Goal: Transaction & Acquisition: Book appointment/travel/reservation

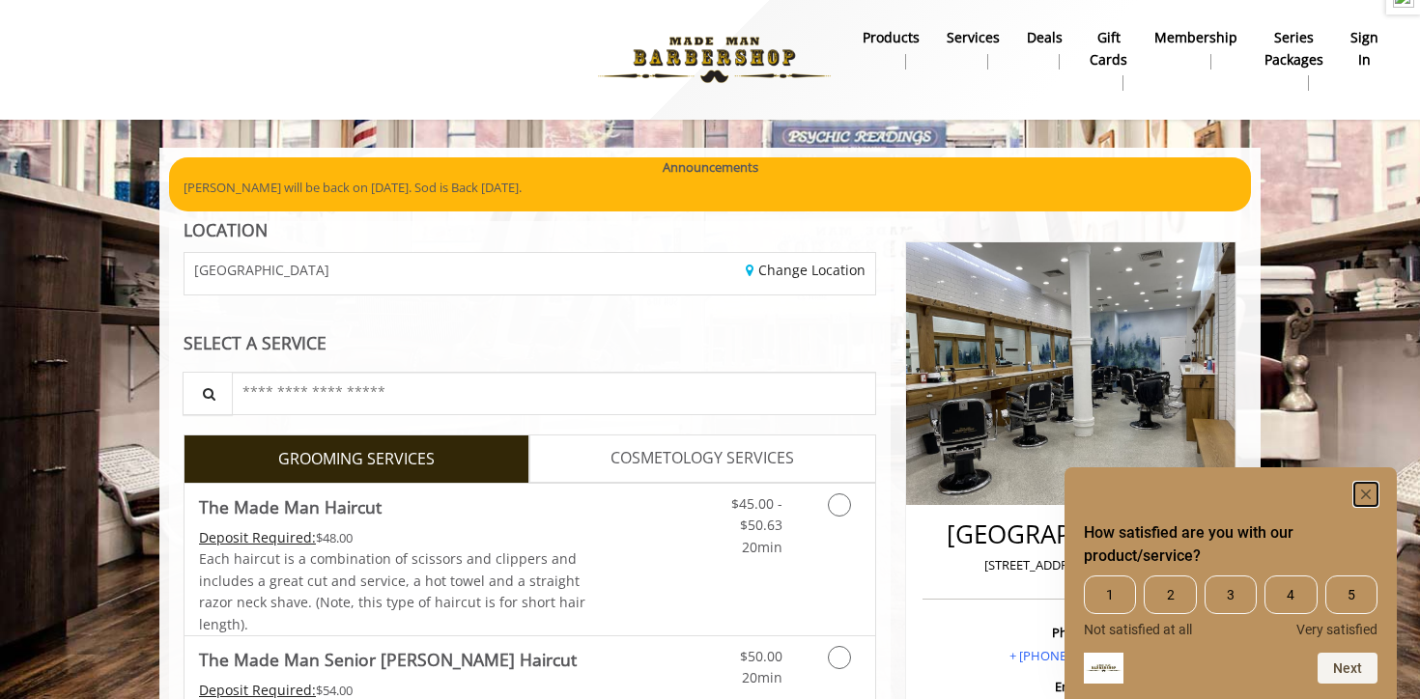
click at [1367, 492] on icon "Hide survey" at bounding box center [1366, 495] width 10 height 10
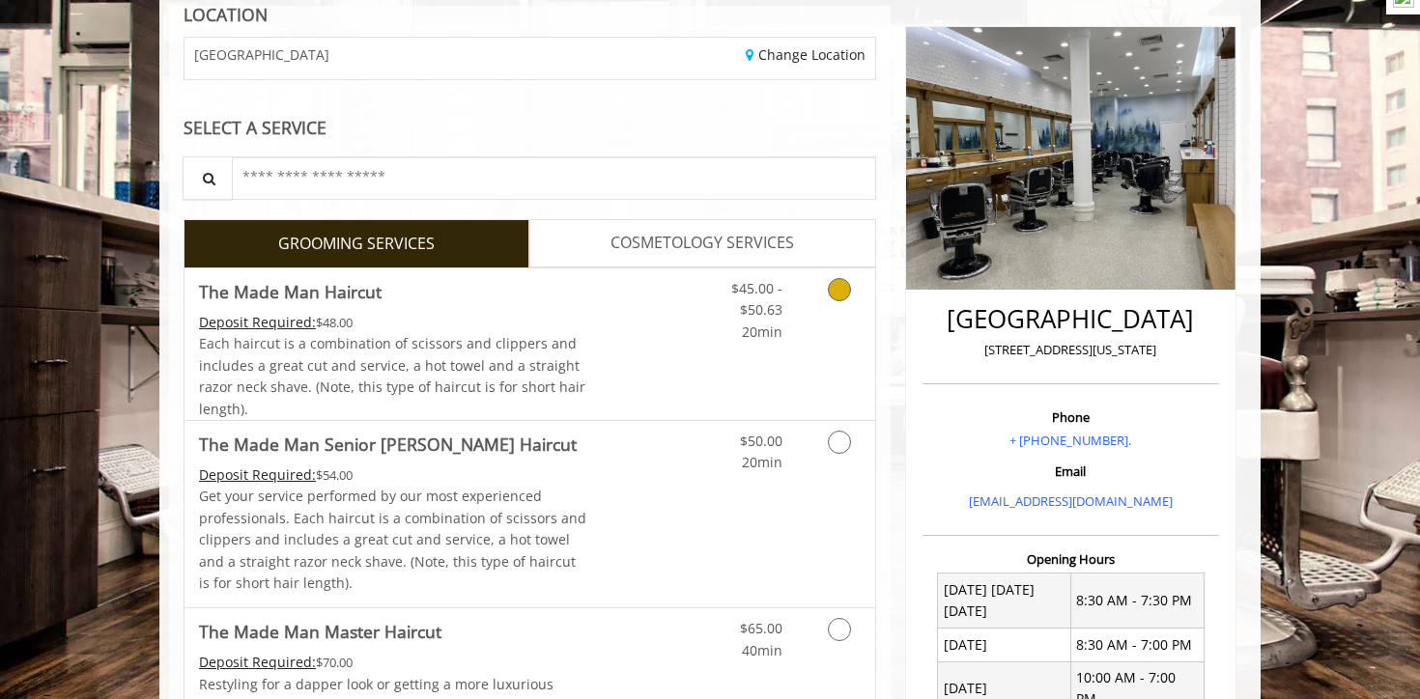
scroll to position [220, 0]
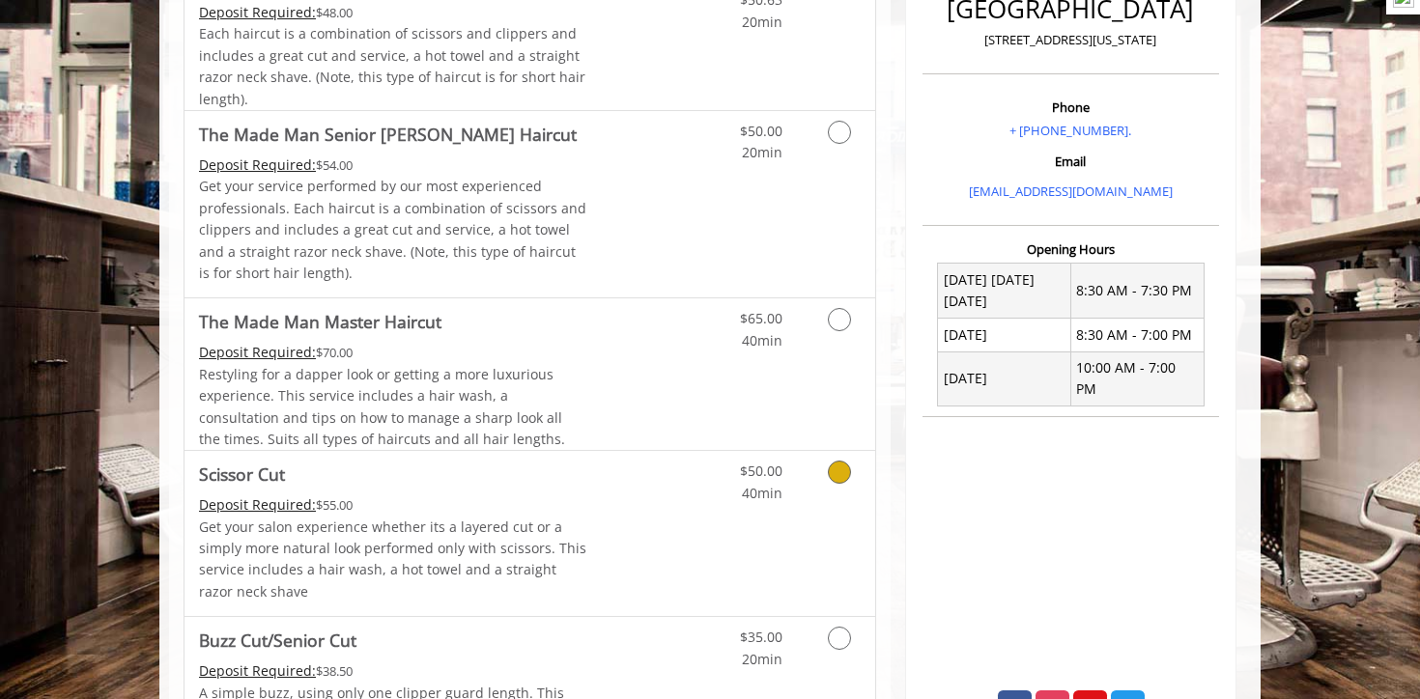
click at [589, 513] on link "Discounted Price" at bounding box center [644, 533] width 115 height 165
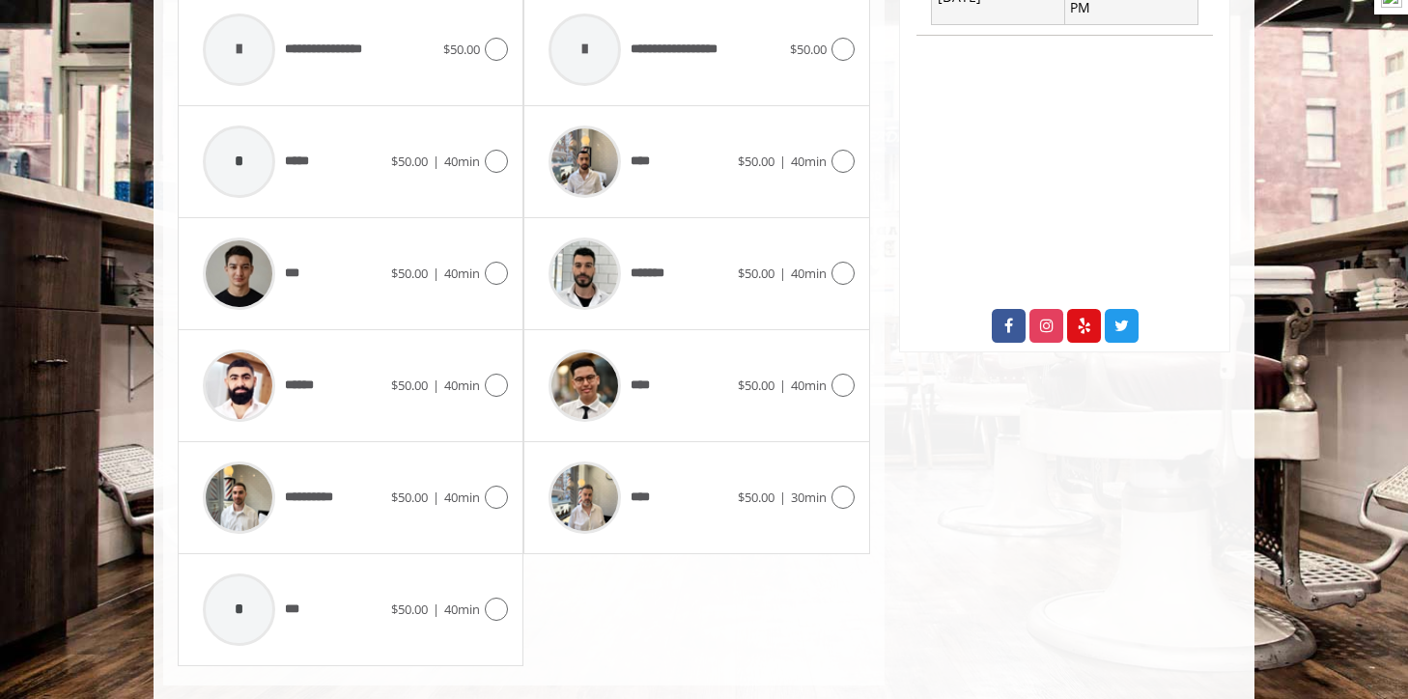
scroll to position [922, 0]
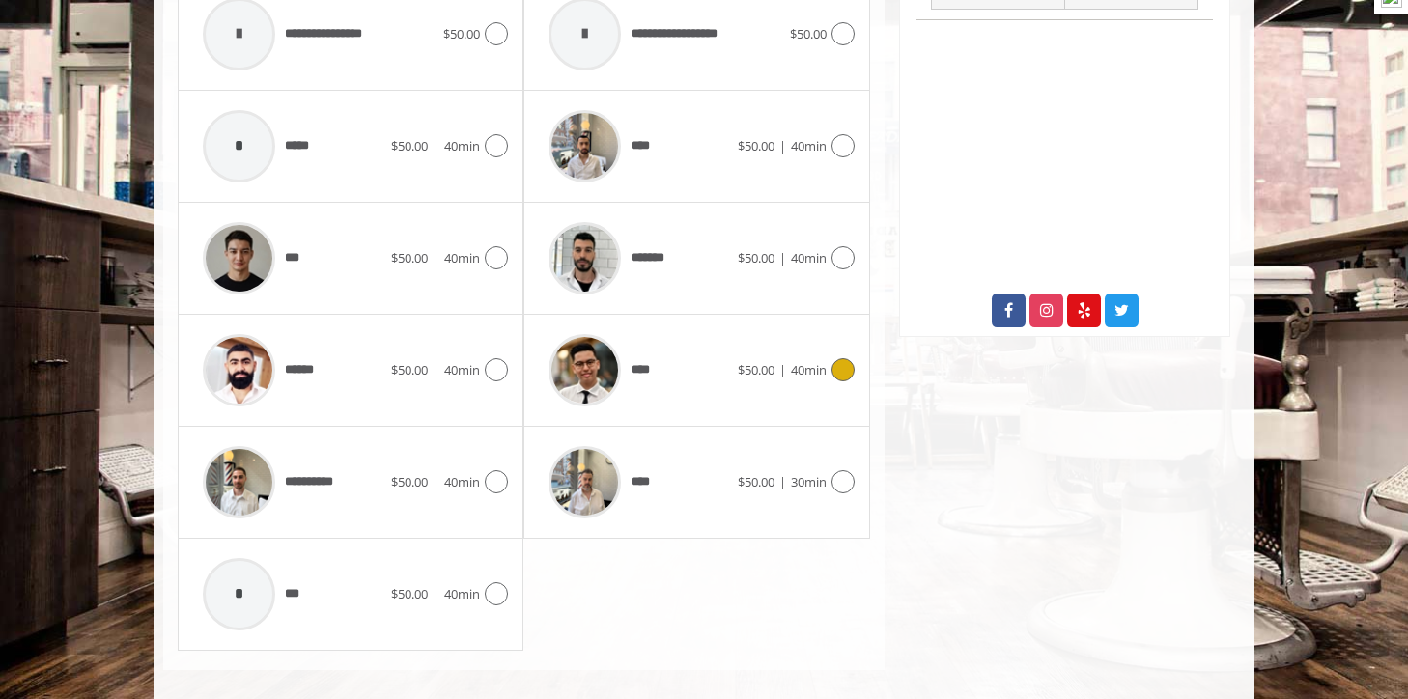
click at [652, 383] on span "****" at bounding box center [599, 371] width 120 height 92
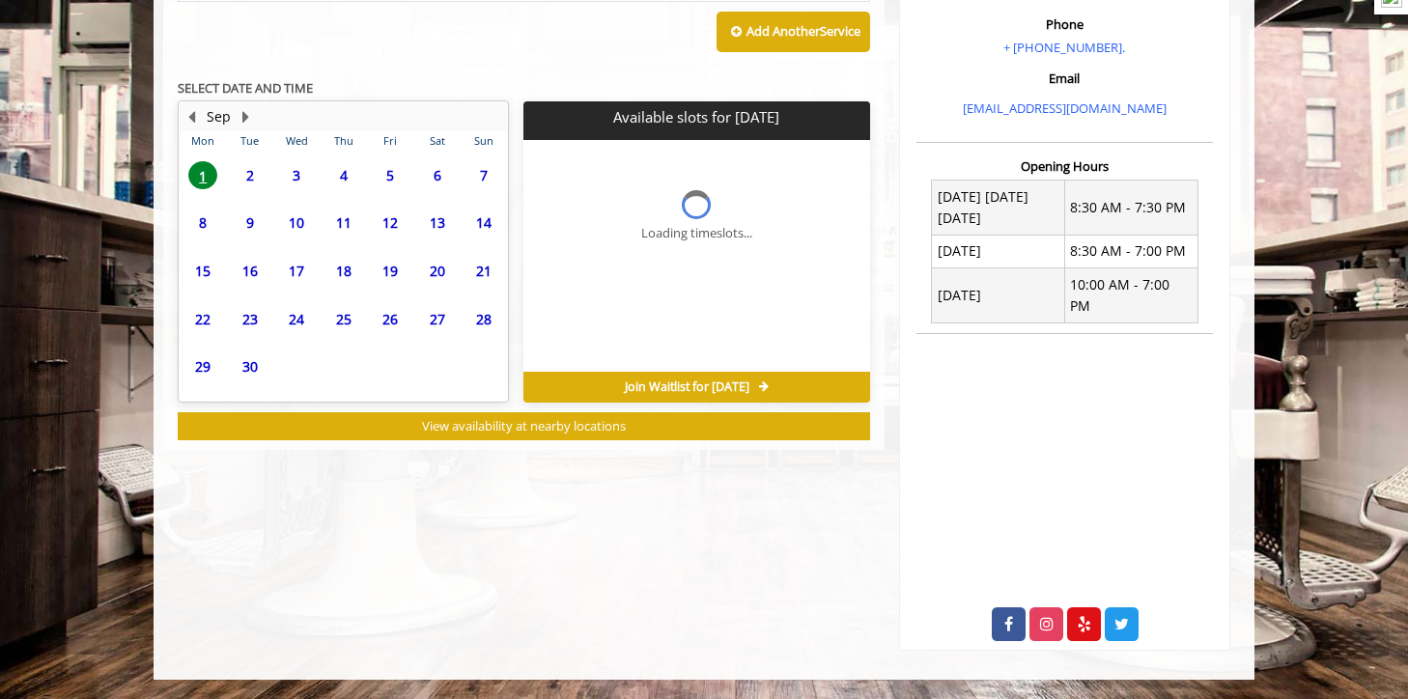
scroll to position [587, 0]
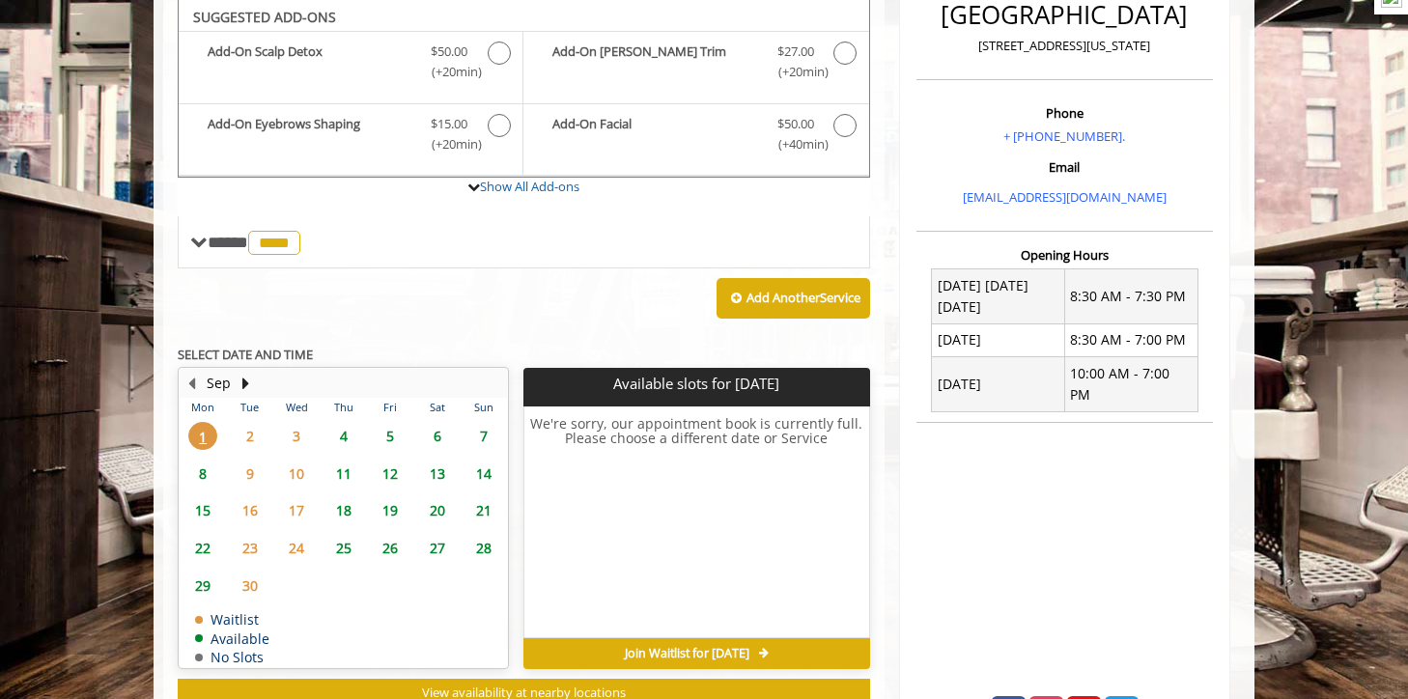
click at [296, 433] on span "3" at bounding box center [296, 436] width 29 height 28
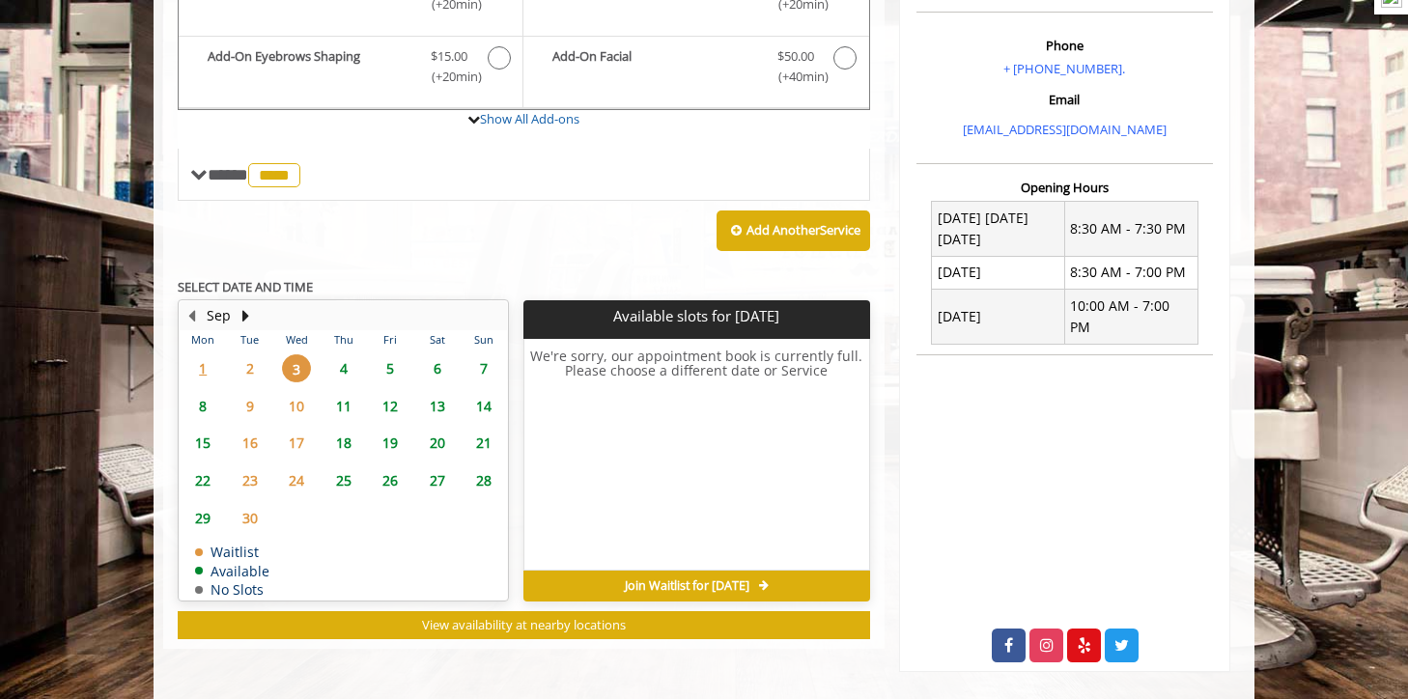
click at [340, 370] on span "4" at bounding box center [343, 369] width 29 height 28
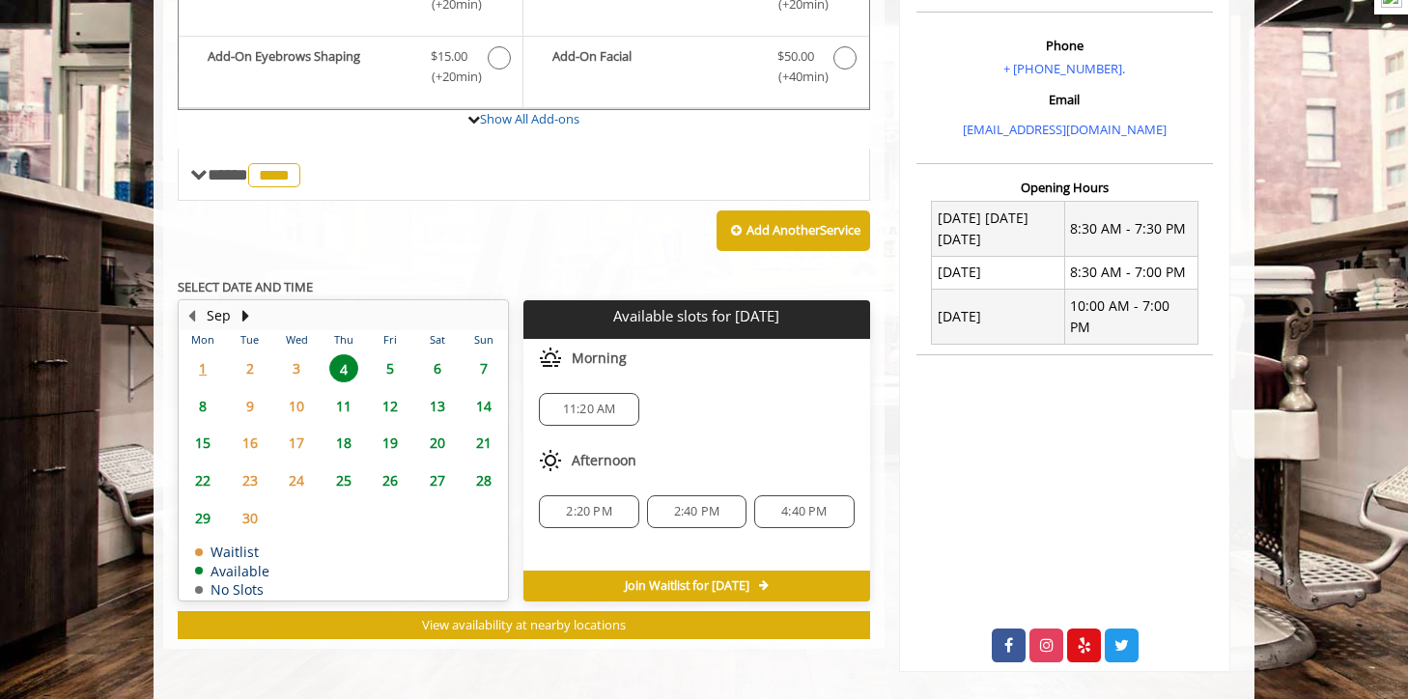
click at [396, 371] on span "5" at bounding box center [390, 369] width 29 height 28
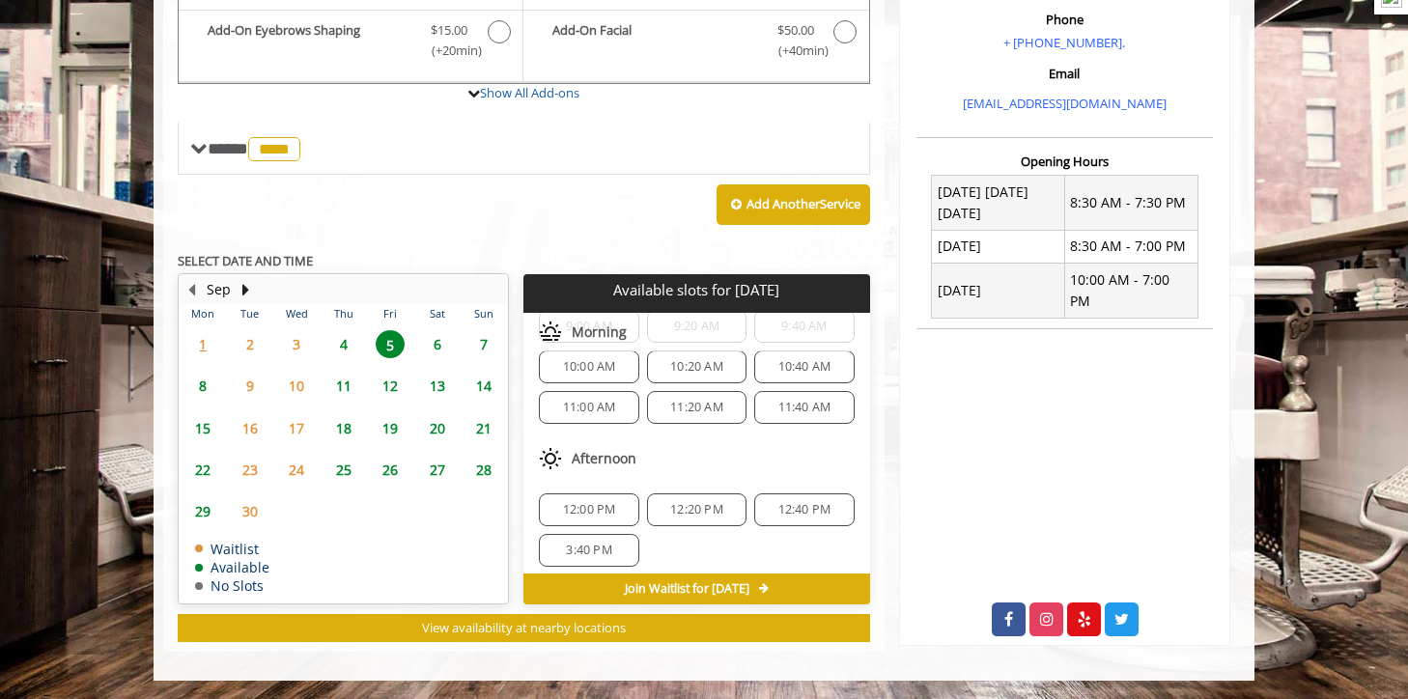
scroll to position [0, 0]
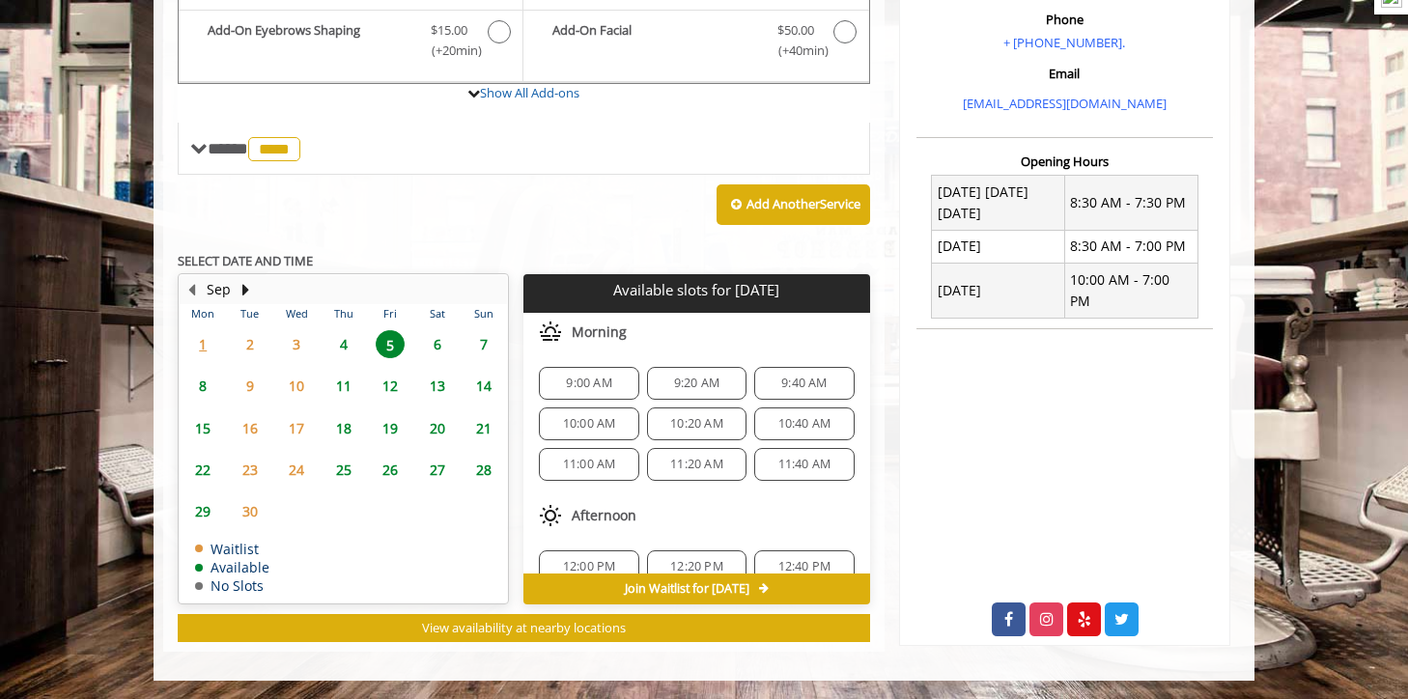
click at [347, 334] on span "4" at bounding box center [343, 344] width 29 height 28
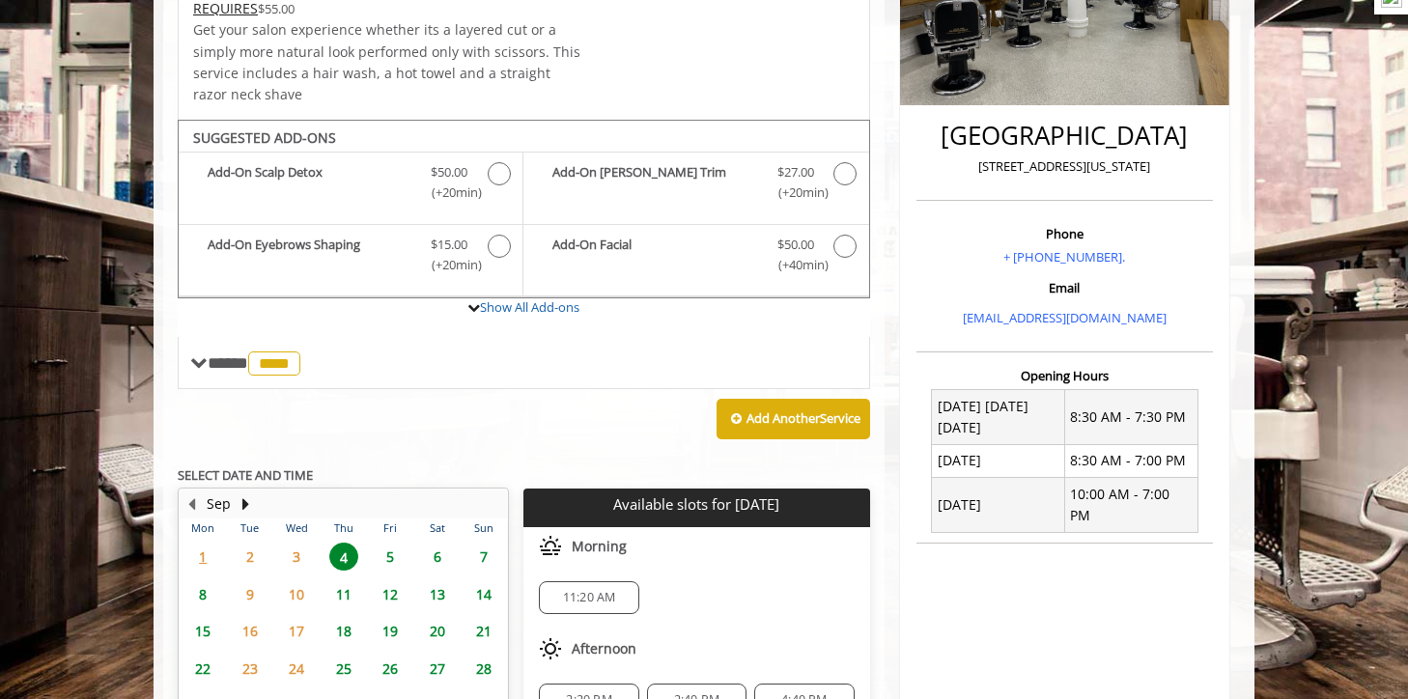
scroll to position [402, 0]
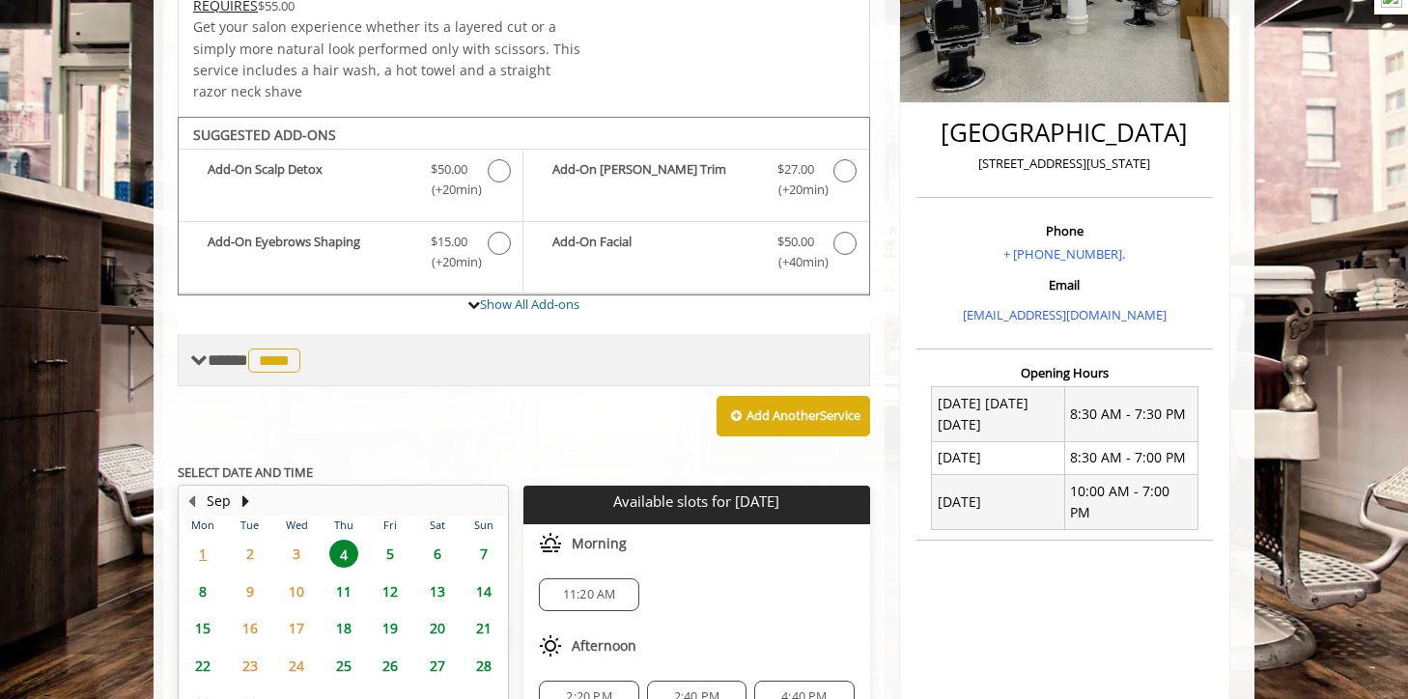
click at [293, 362] on span "****" at bounding box center [274, 361] width 52 height 24
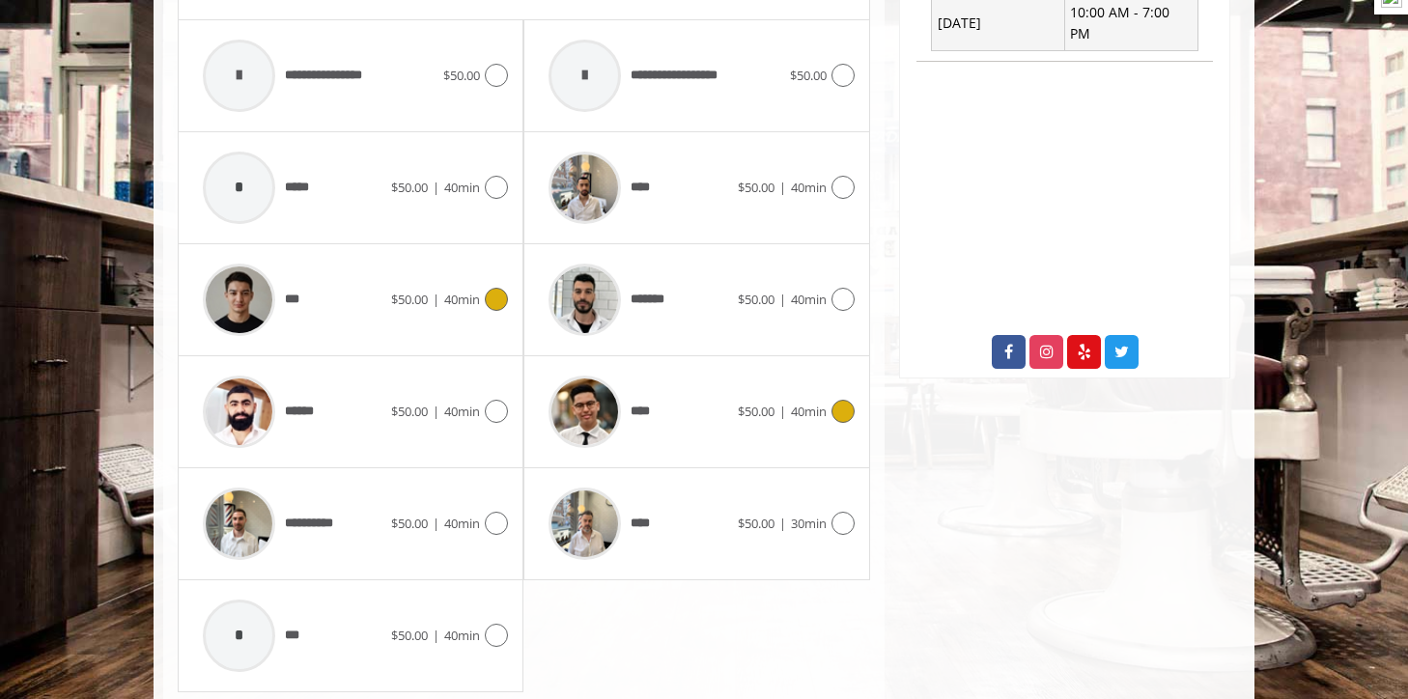
scroll to position [1042, 0]
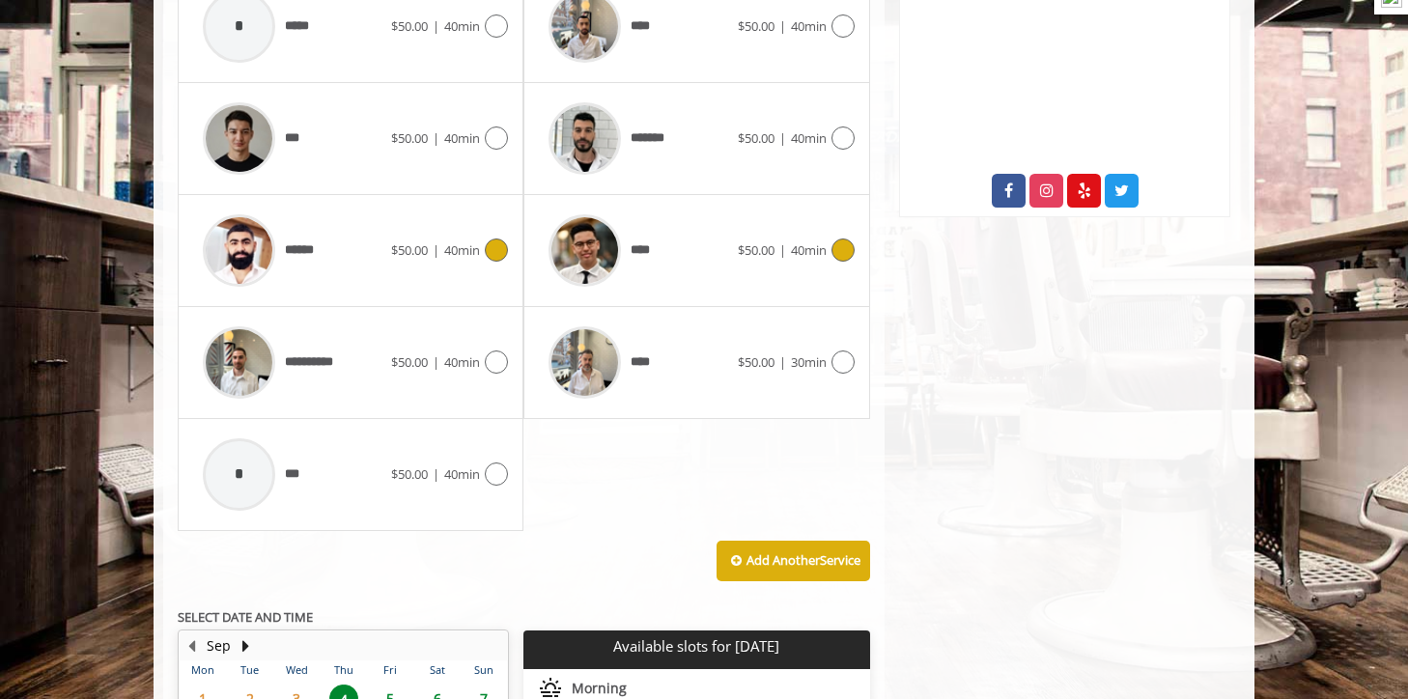
click at [353, 251] on div "******" at bounding box center [292, 251] width 198 height 92
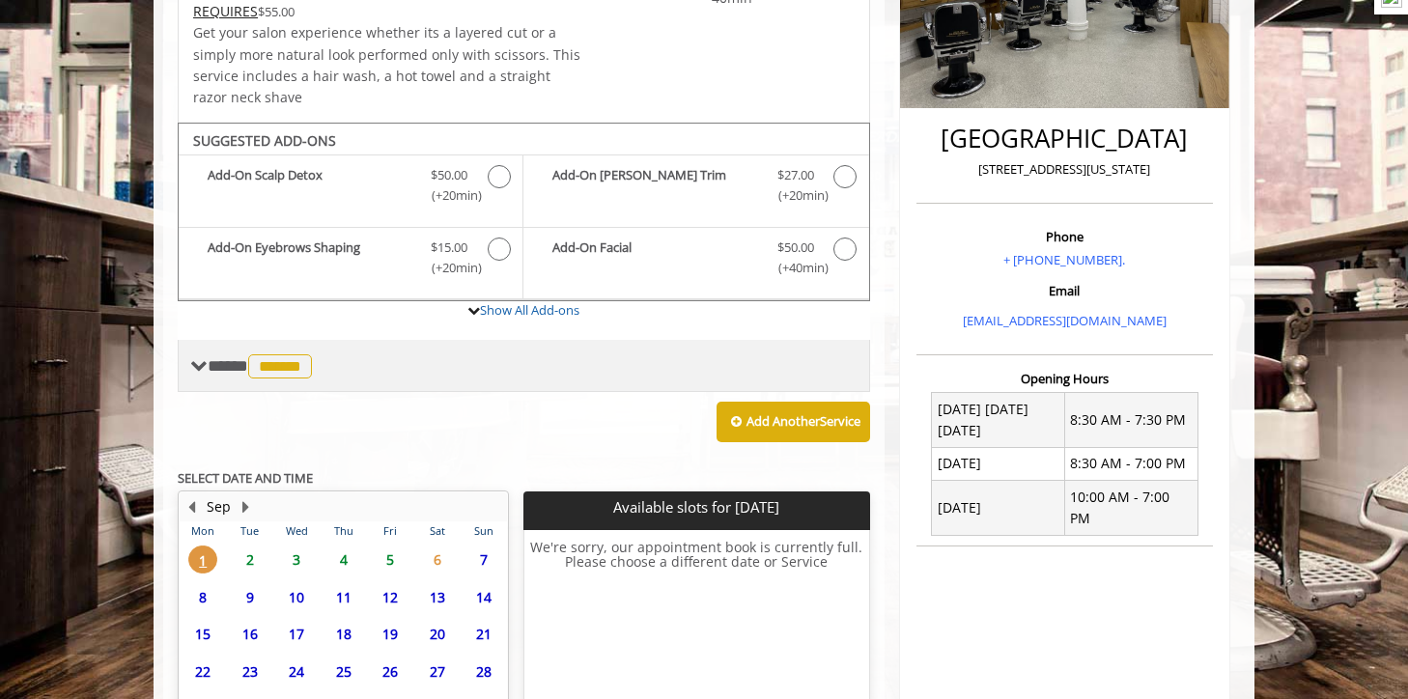
scroll to position [406, 0]
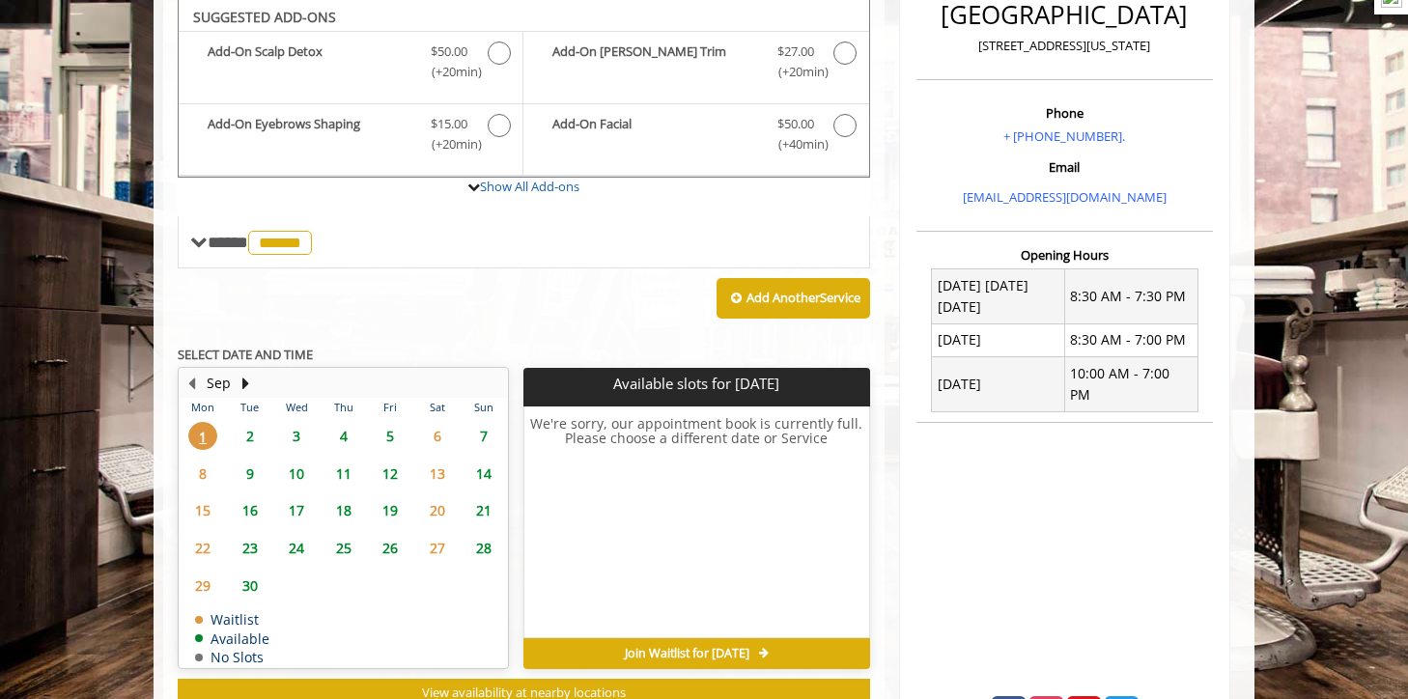
click at [258, 443] on span "2" at bounding box center [250, 436] width 29 height 28
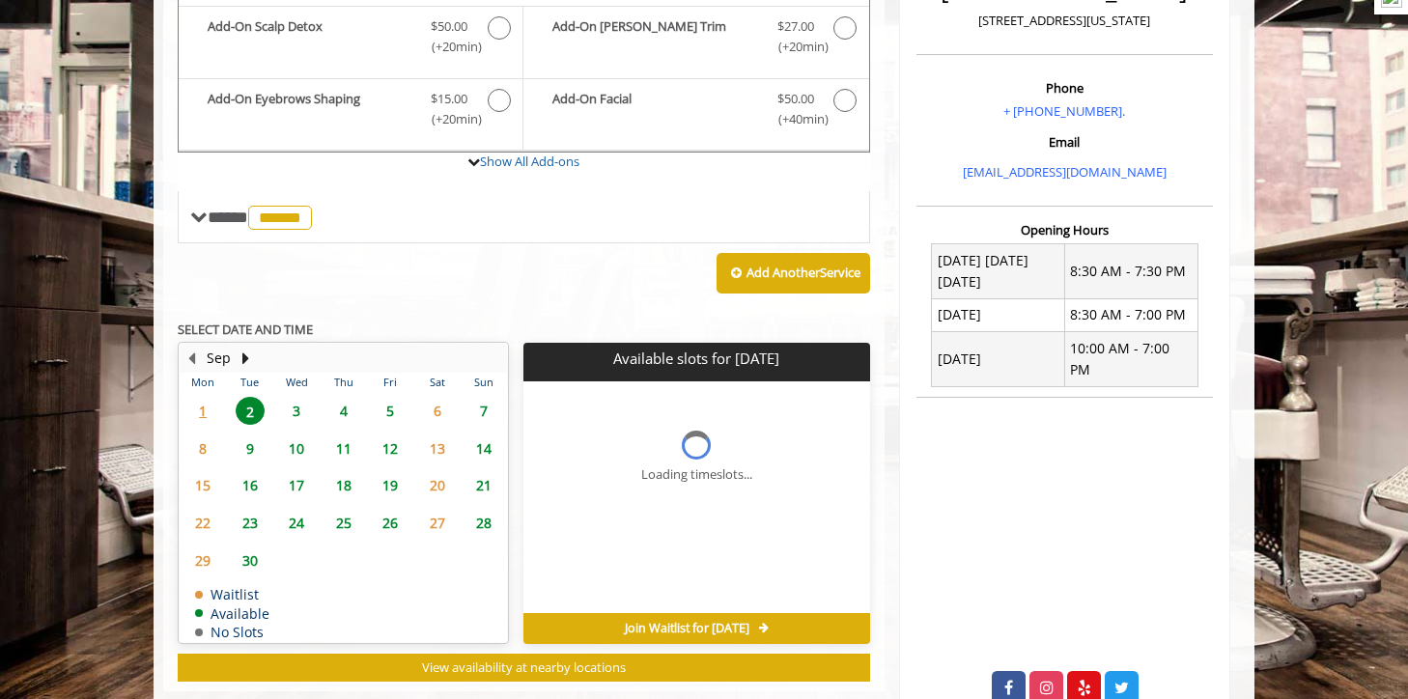
scroll to position [587, 0]
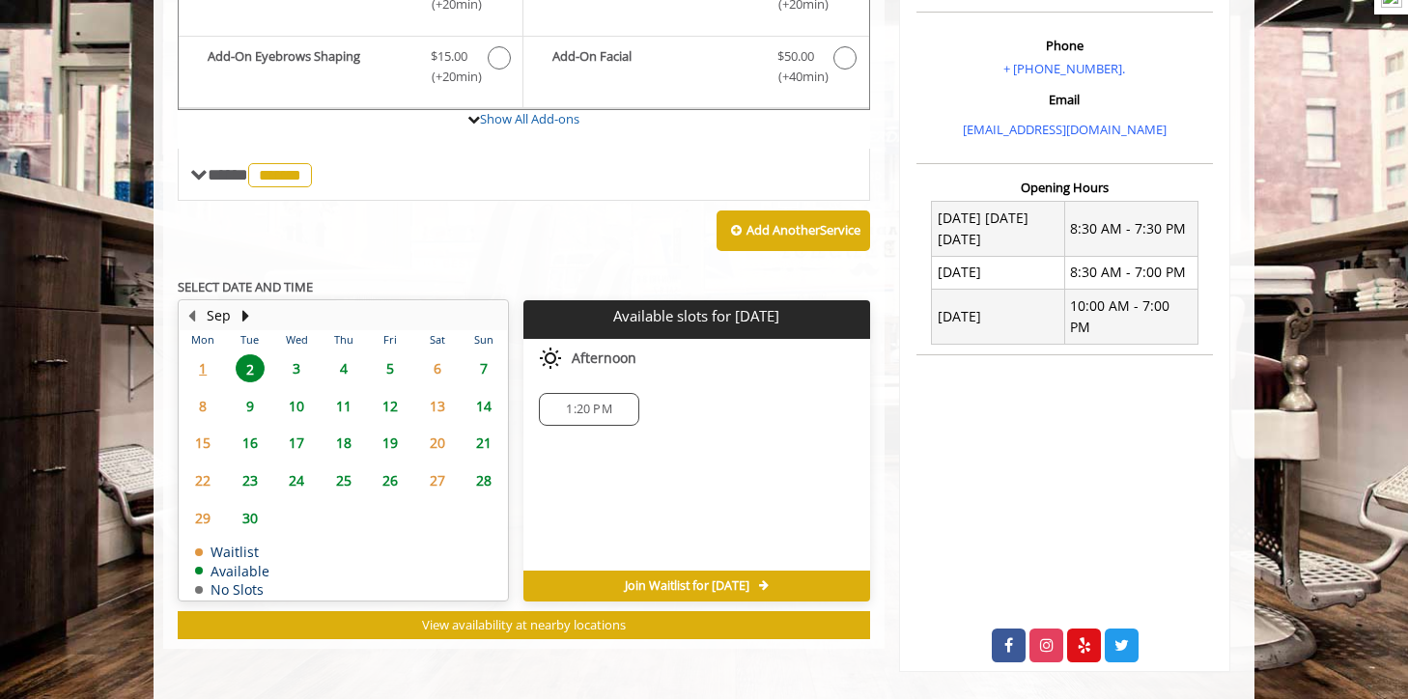
click at [292, 361] on span "3" at bounding box center [296, 369] width 29 height 28
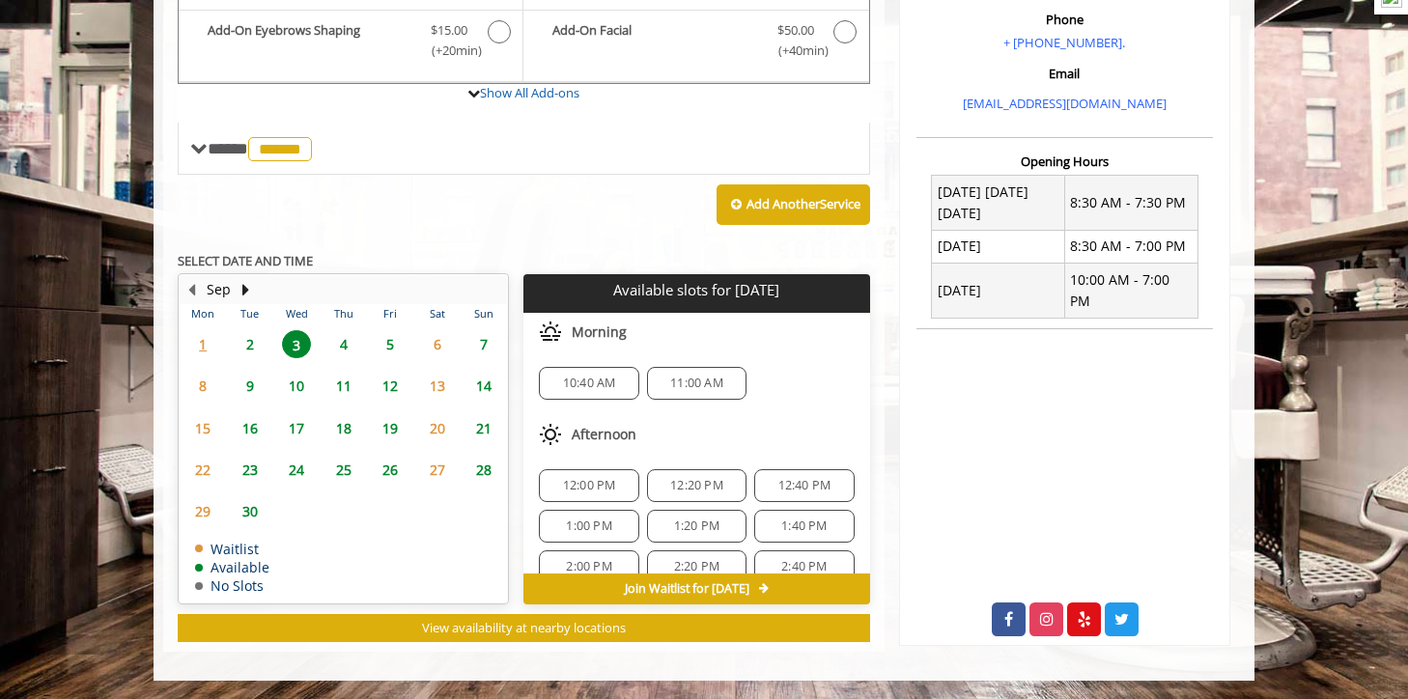
scroll to position [25, 0]
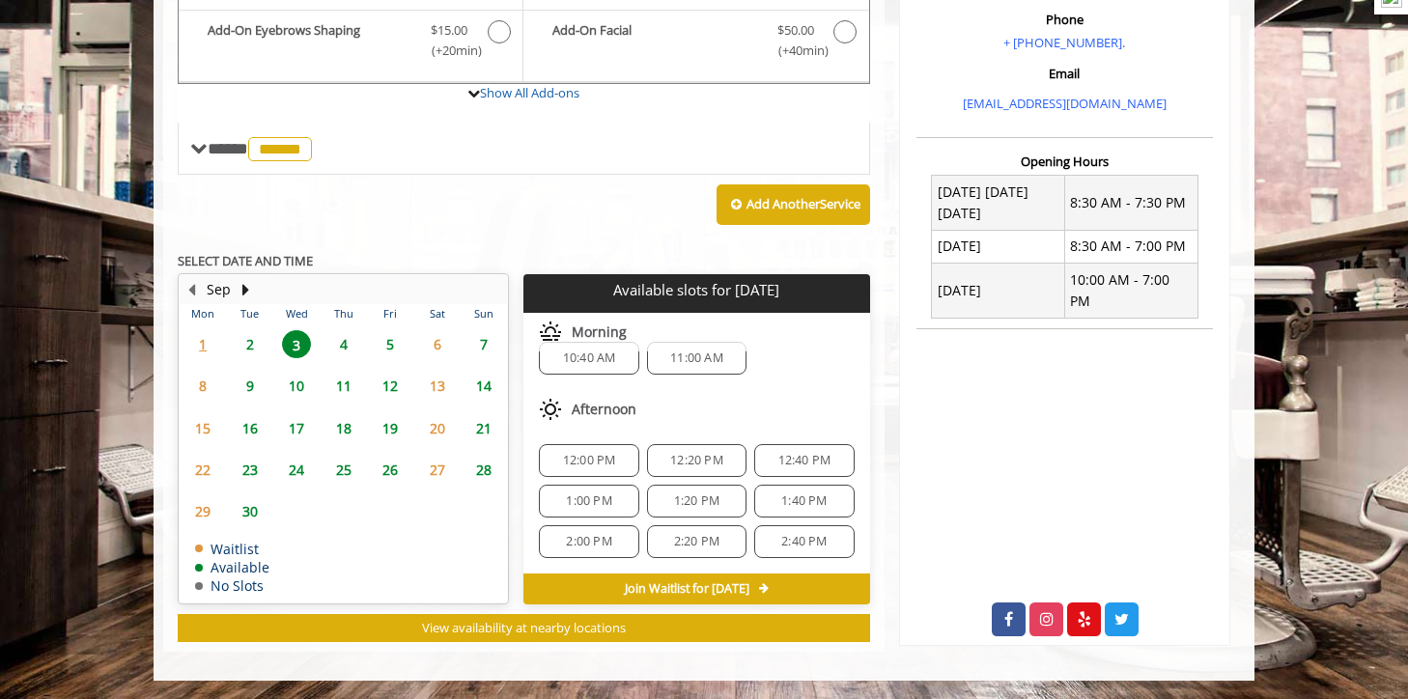
click at [349, 345] on span "4" at bounding box center [343, 344] width 29 height 28
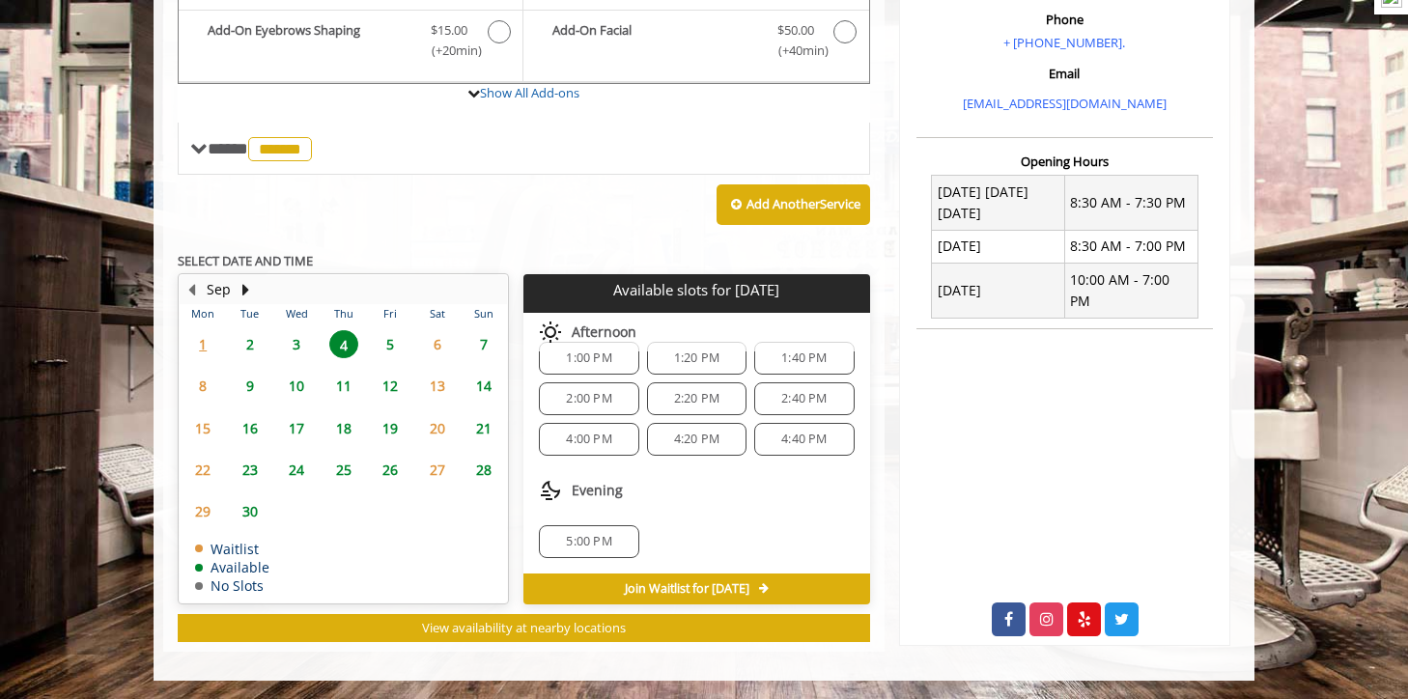
click at [393, 348] on span "5" at bounding box center [390, 344] width 29 height 28
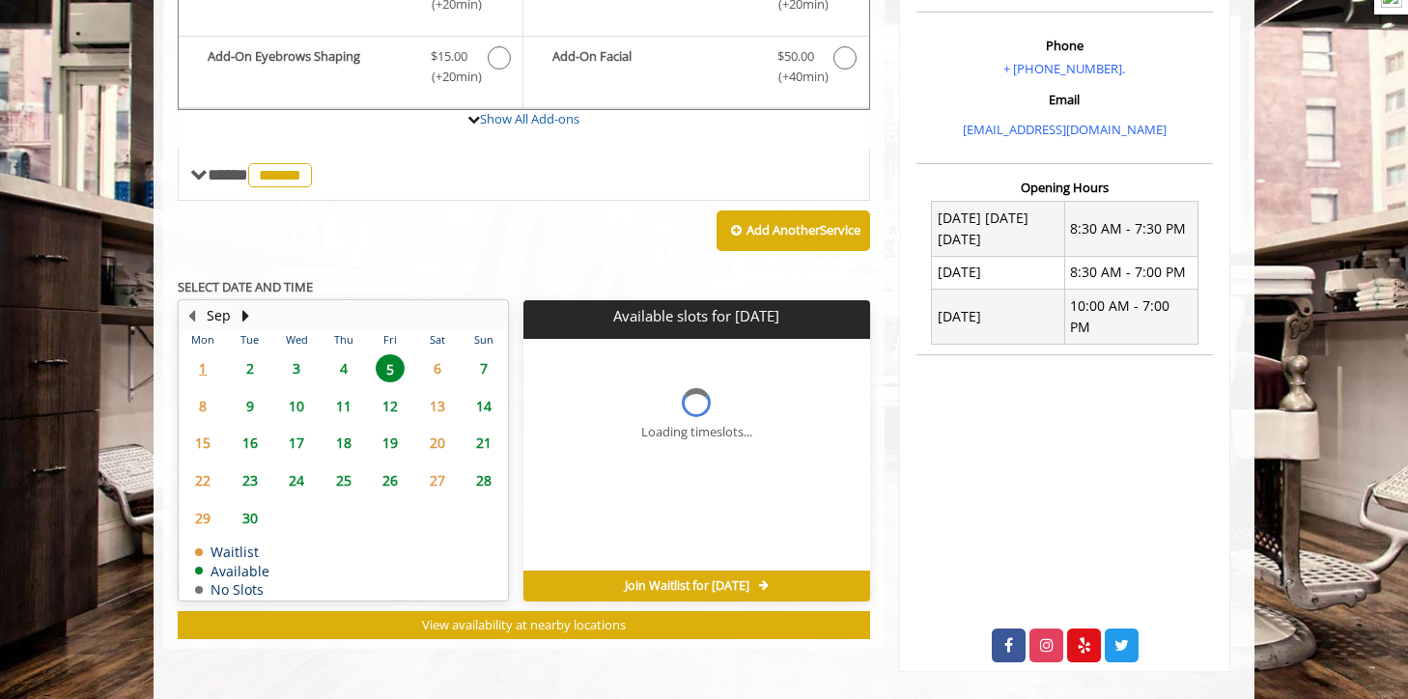
scroll to position [598, 0]
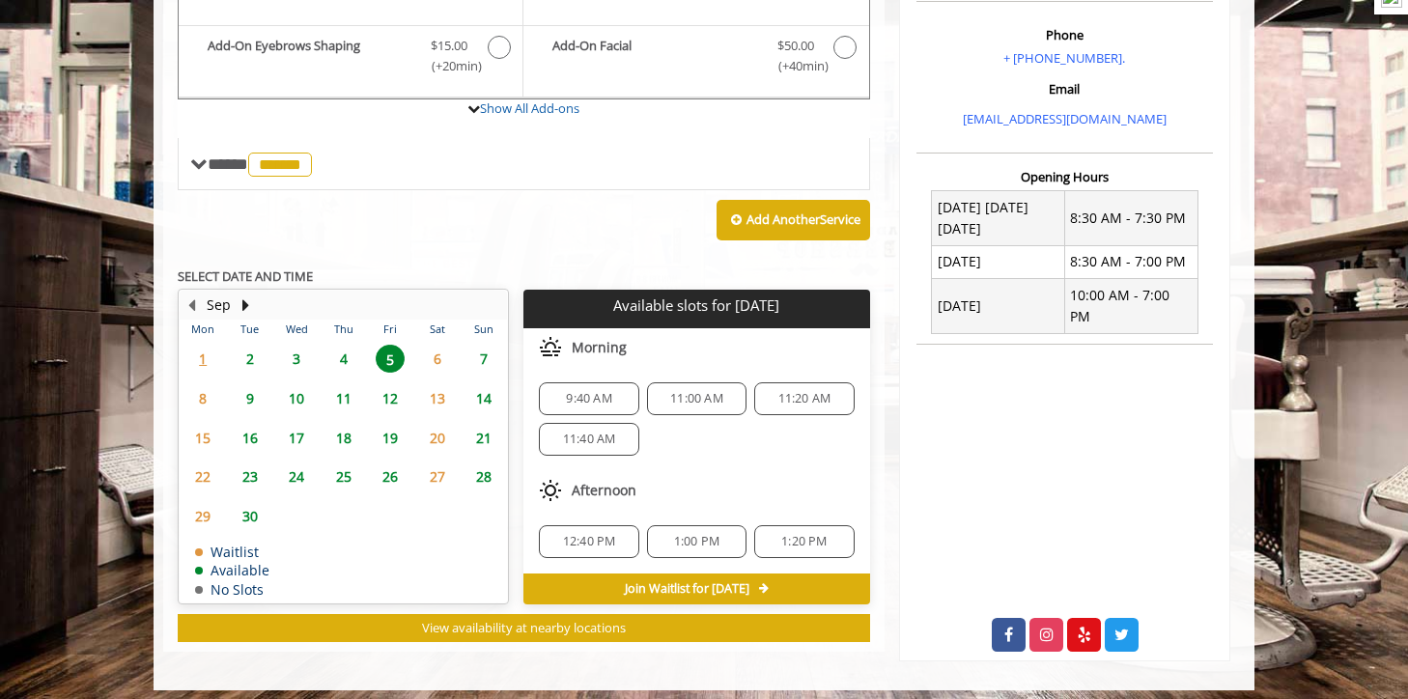
click at [344, 351] on span "4" at bounding box center [343, 359] width 29 height 28
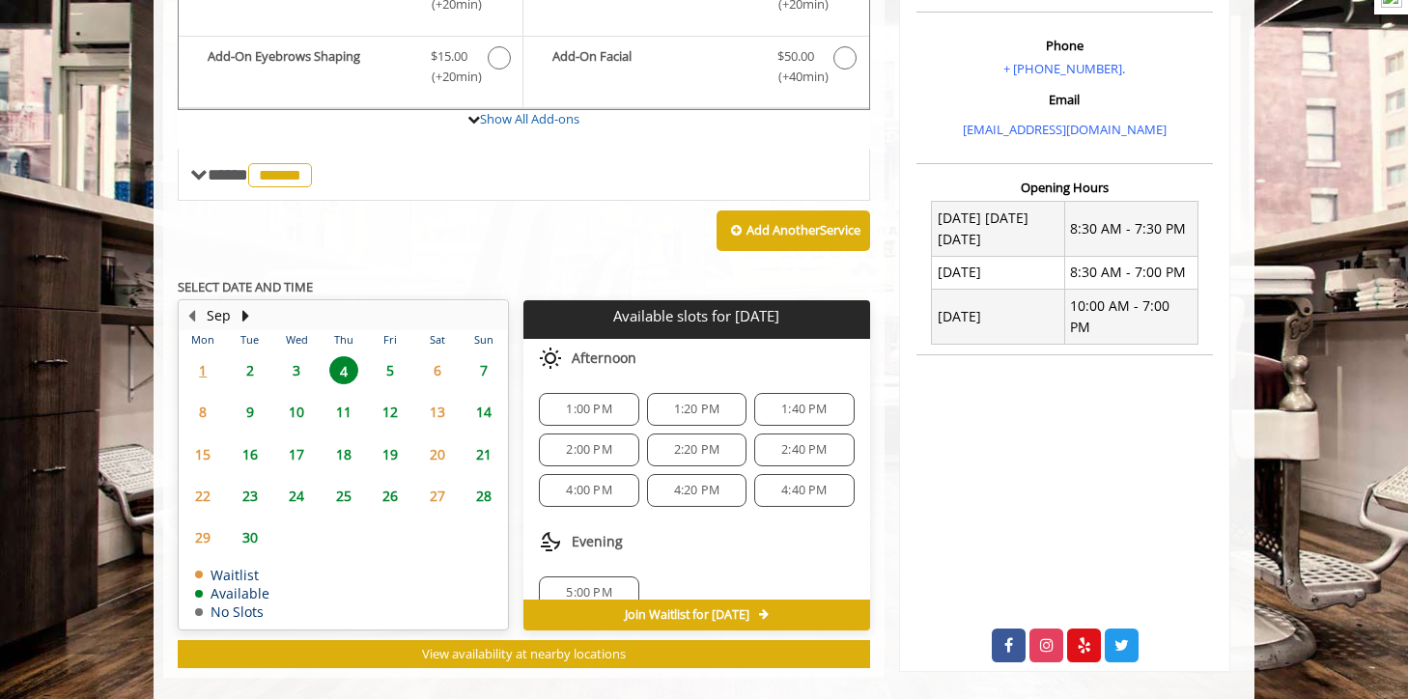
scroll to position [613, 0]
